Goal: Entertainment & Leisure: Consume media (video, audio)

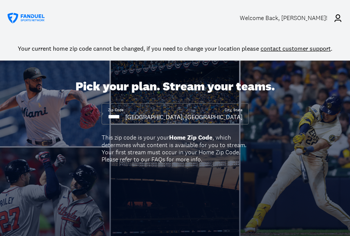
click at [302, 15] on div "Welcome Back , [PERSON_NAME]!" at bounding box center [284, 17] width 88 height 7
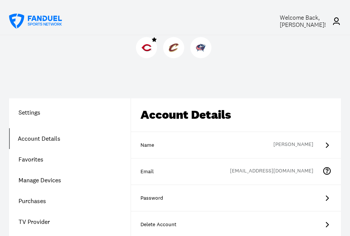
click at [150, 50] on img at bounding box center [147, 48] width 10 height 10
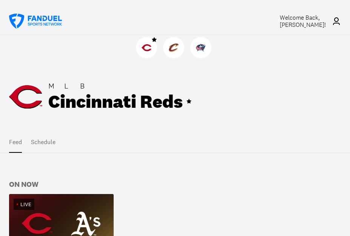
click at [41, 208] on div "Live" at bounding box center [61, 204] width 105 height 20
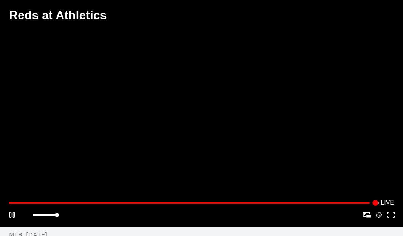
drag, startPoint x: 45, startPoint y: 218, endPoint x: 79, endPoint y: 219, distance: 34.0
click at [79, 219] on div "Play Mute Picture-in-Picture Apple AirPlay Google Cast VR Settings Fullscreen" at bounding box center [201, 215] width 391 height 12
